Goal: Information Seeking & Learning: Learn about a topic

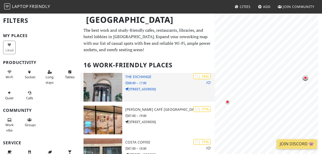
click at [116, 77] on img at bounding box center [103, 87] width 39 height 29
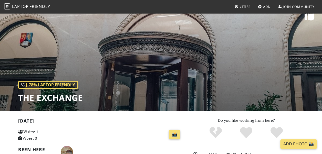
scroll to position [6, 0]
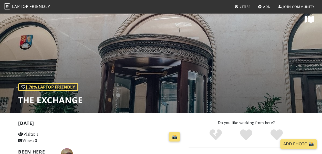
click at [41, 103] on h1 "The Exchange" at bounding box center [50, 100] width 65 height 10
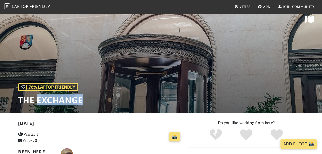
click at [41, 103] on h1 "The Exchange" at bounding box center [50, 100] width 65 height 10
copy div "The Exchange"
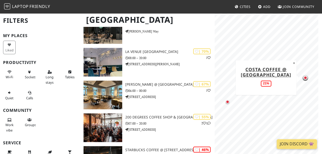
scroll to position [188, 0]
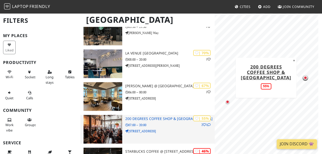
click at [202, 125] on p "2 1" at bounding box center [206, 125] width 9 height 5
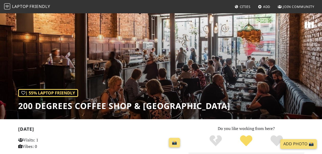
scroll to position [133, 0]
